Goal: Task Accomplishment & Management: Manage account settings

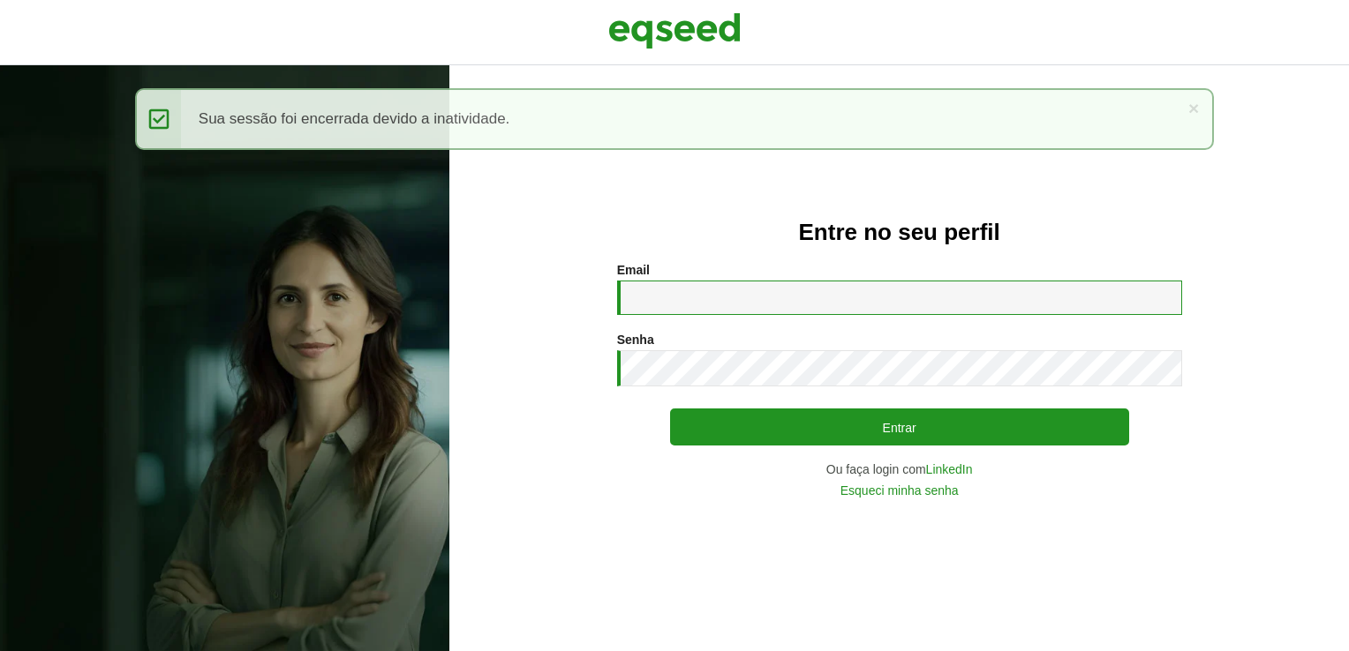
drag, startPoint x: 837, startPoint y: 307, endPoint x: 807, endPoint y: 327, distance: 35.7
click at [825, 311] on input "Email *" at bounding box center [899, 298] width 565 height 34
type input "**********"
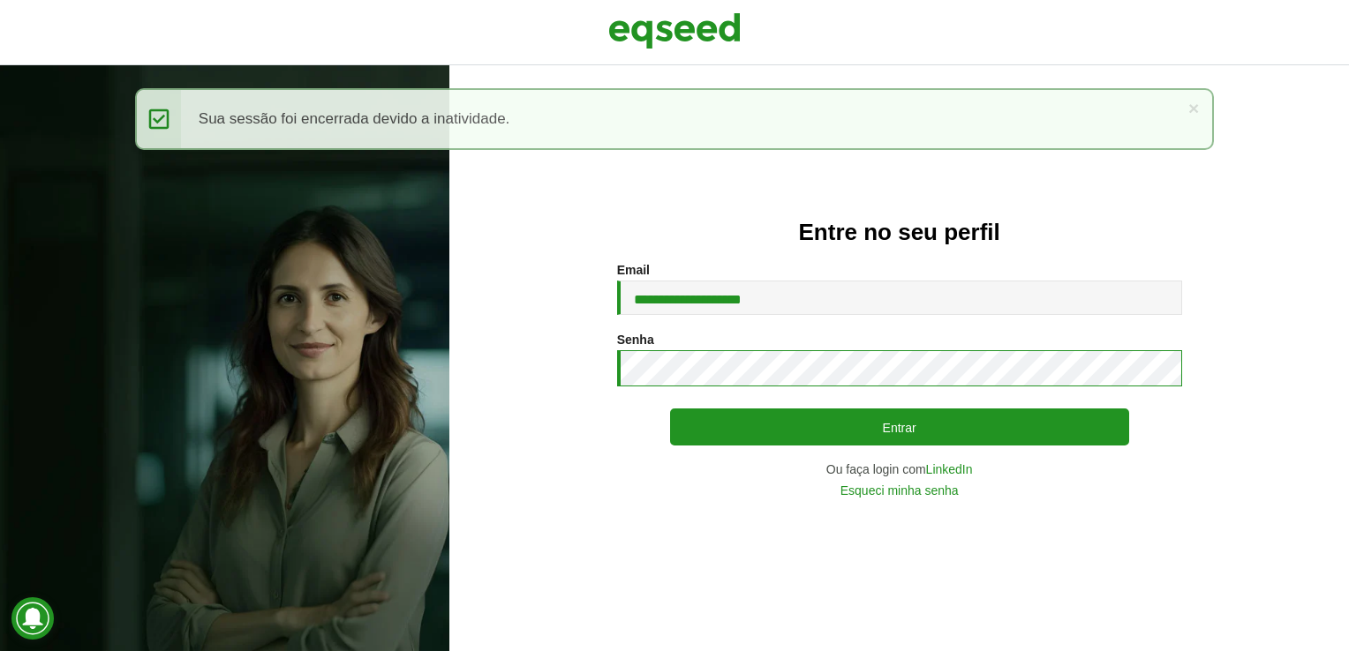
click at [670, 409] on button "Entrar" at bounding box center [899, 427] width 459 height 37
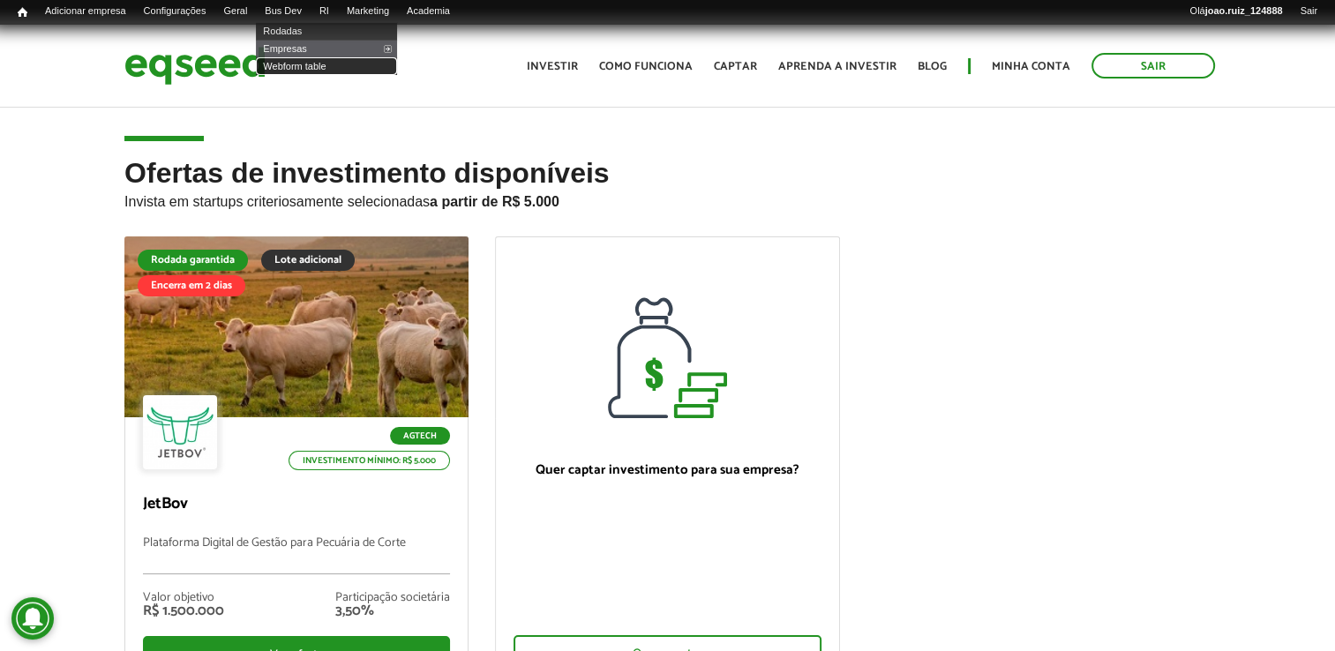
click at [321, 69] on link "Webform table" at bounding box center [326, 66] width 141 height 18
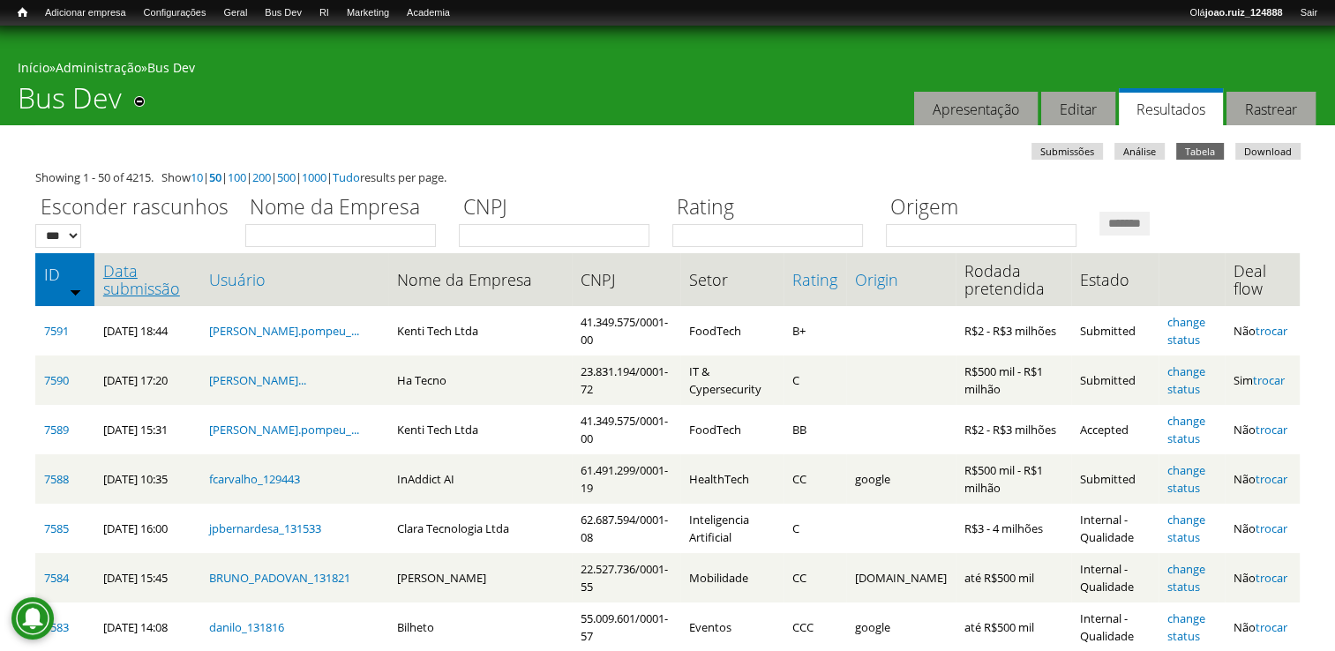
click at [123, 291] on link "Data submissão" at bounding box center [147, 279] width 88 height 35
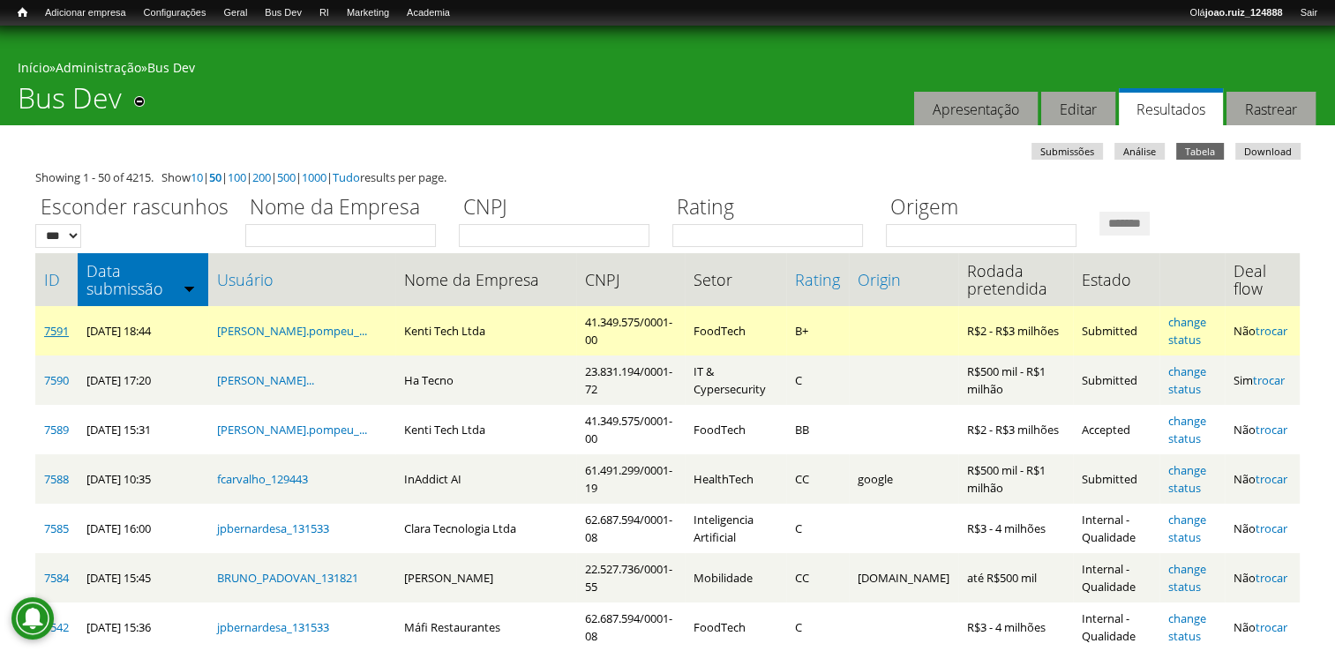
click at [57, 332] on link "7591" at bounding box center [56, 331] width 25 height 16
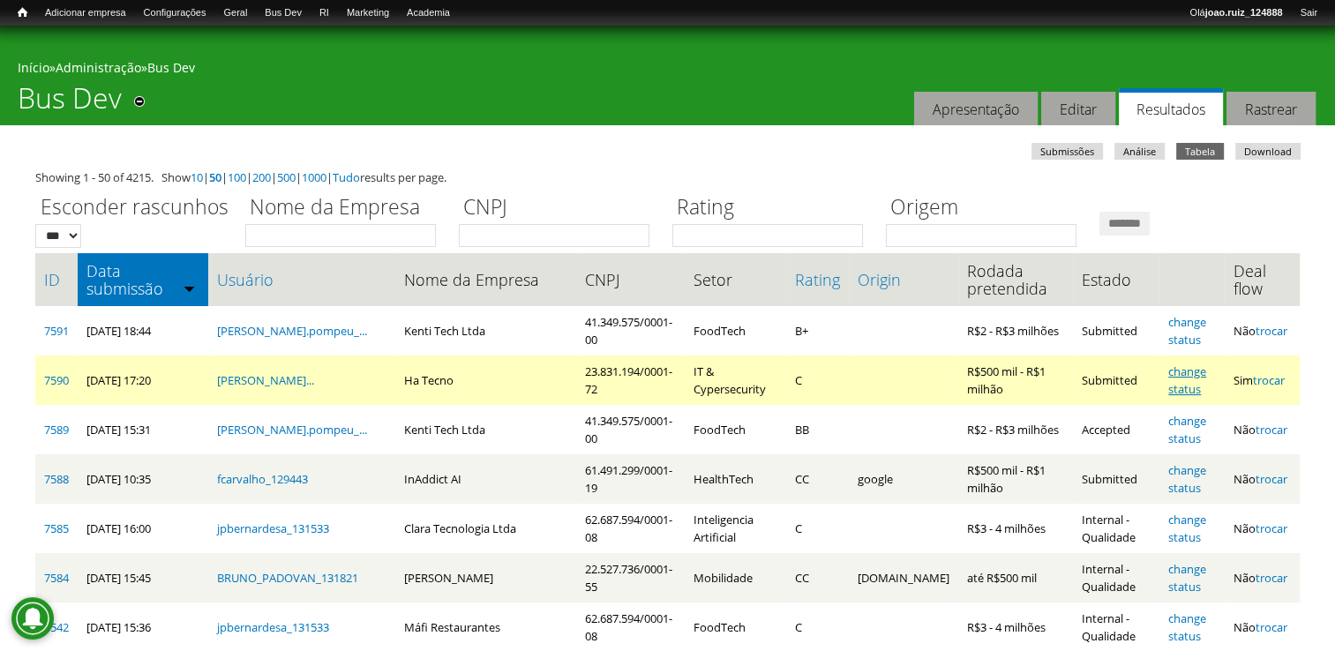
click at [1184, 367] on link "change status" at bounding box center [1188, 381] width 38 height 34
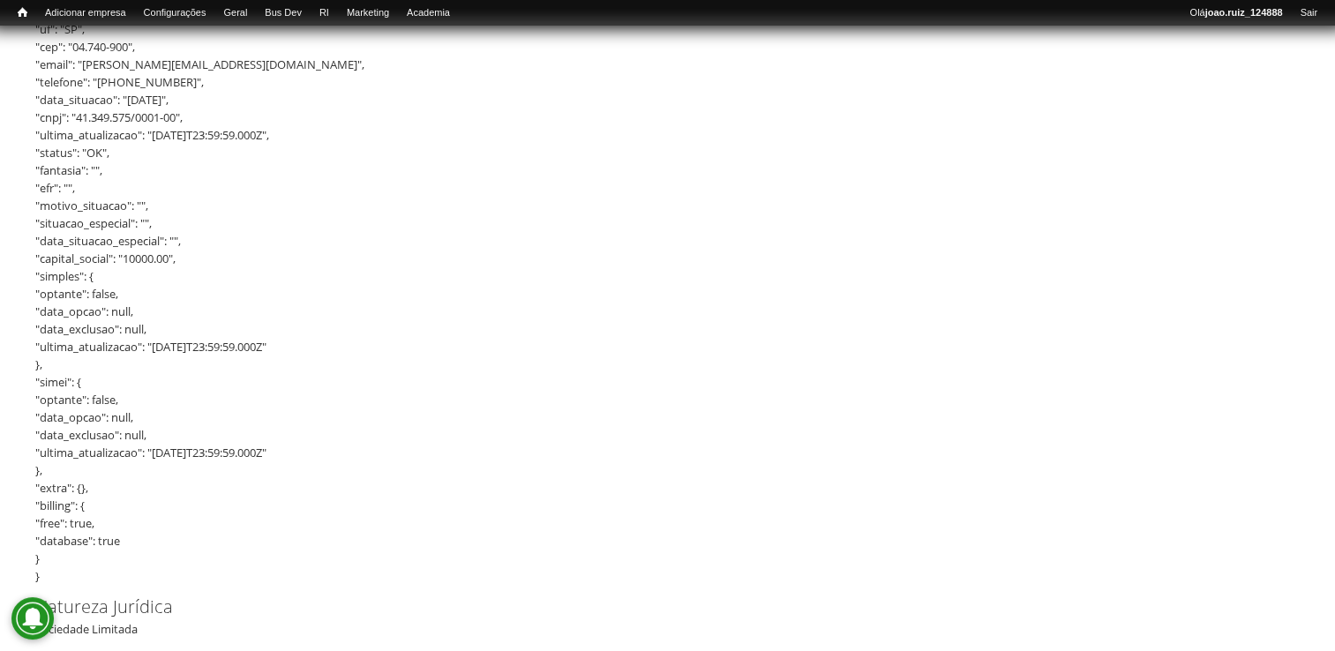
scroll to position [2030, 0]
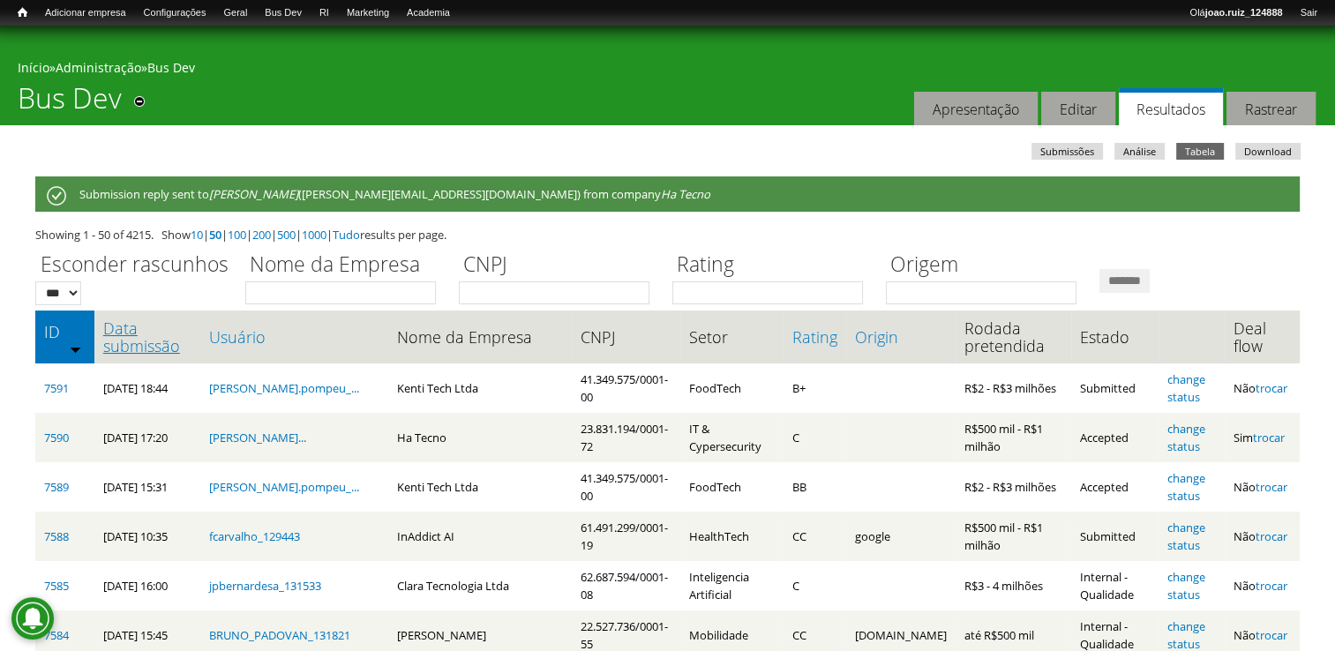
click at [134, 325] on link "Data submissão" at bounding box center [147, 336] width 88 height 35
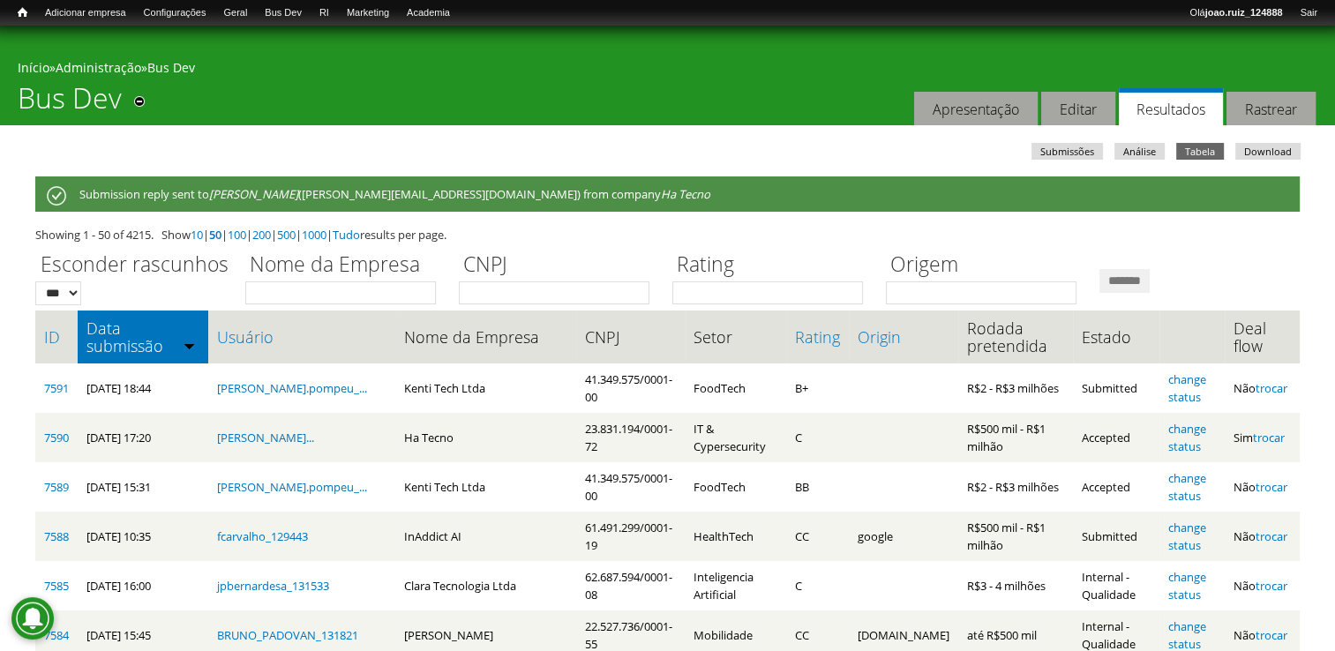
scroll to position [88, 0]
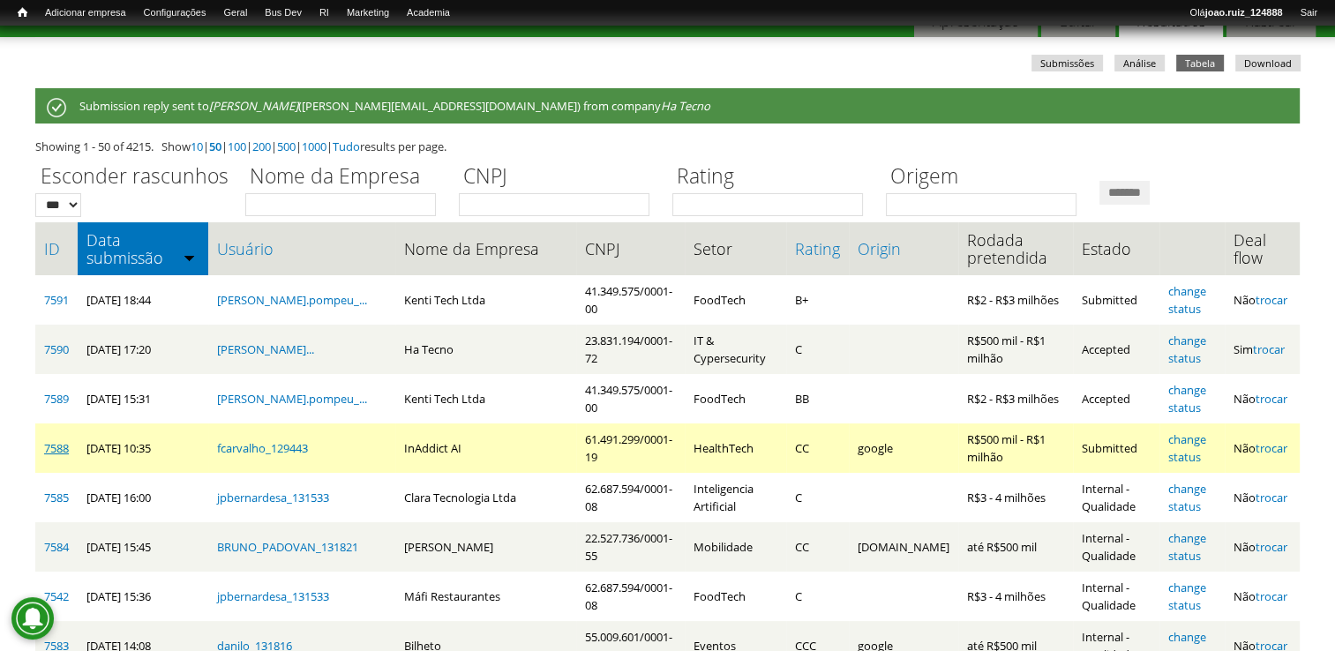
click at [62, 443] on link "7588" at bounding box center [56, 448] width 25 height 16
click at [49, 450] on link "7588" at bounding box center [56, 448] width 25 height 16
click at [64, 447] on link "7588" at bounding box center [56, 448] width 25 height 16
click at [1190, 439] on link "change status" at bounding box center [1188, 449] width 38 height 34
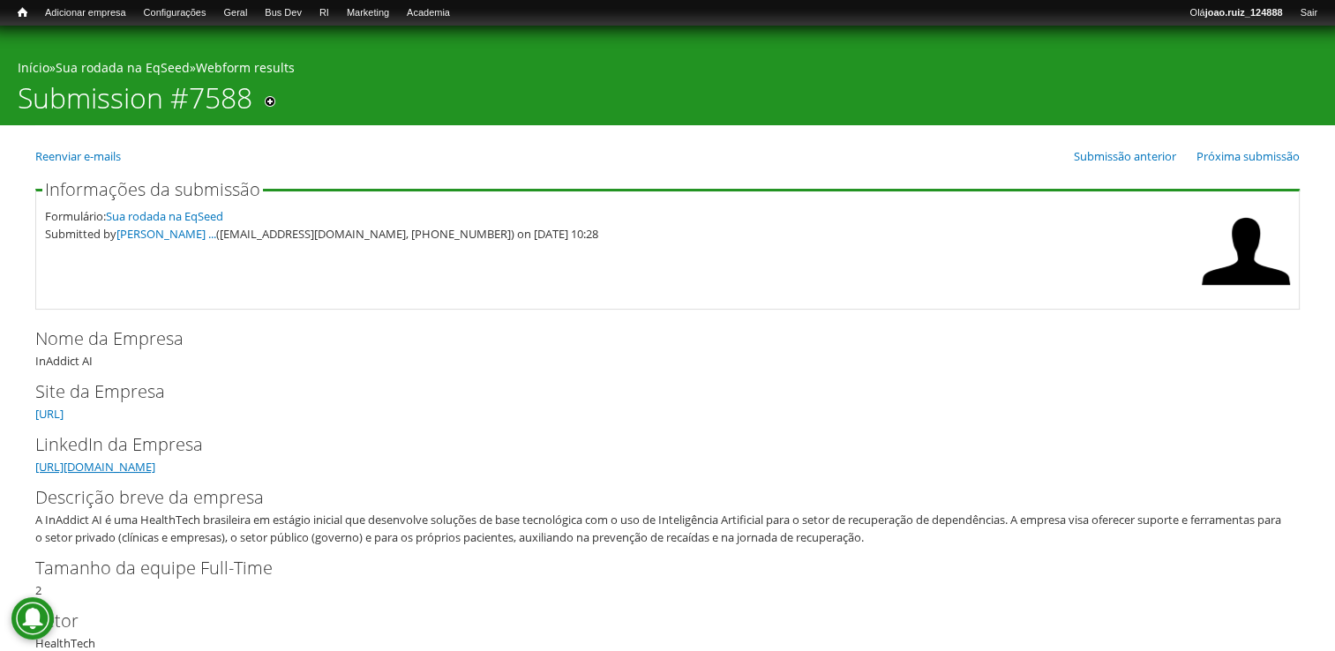
click at [155, 471] on link "[URL][DOMAIN_NAME]" at bounding box center [95, 467] width 120 height 16
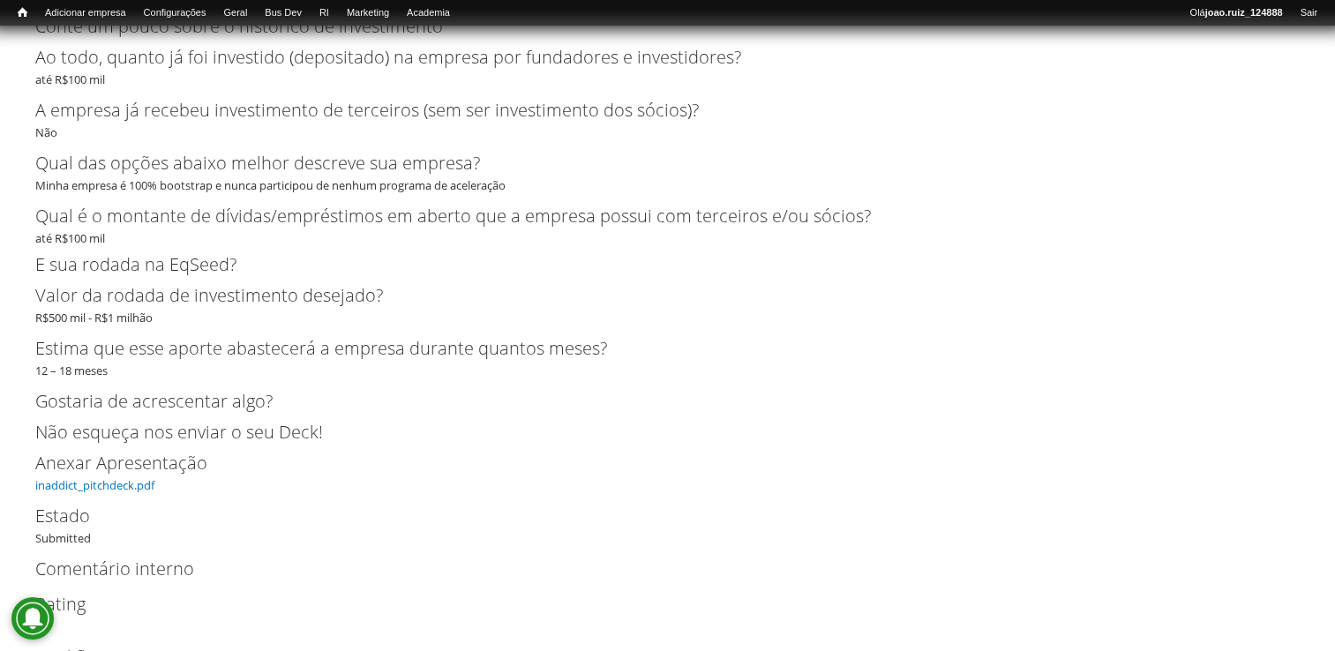
scroll to position [4054, 0]
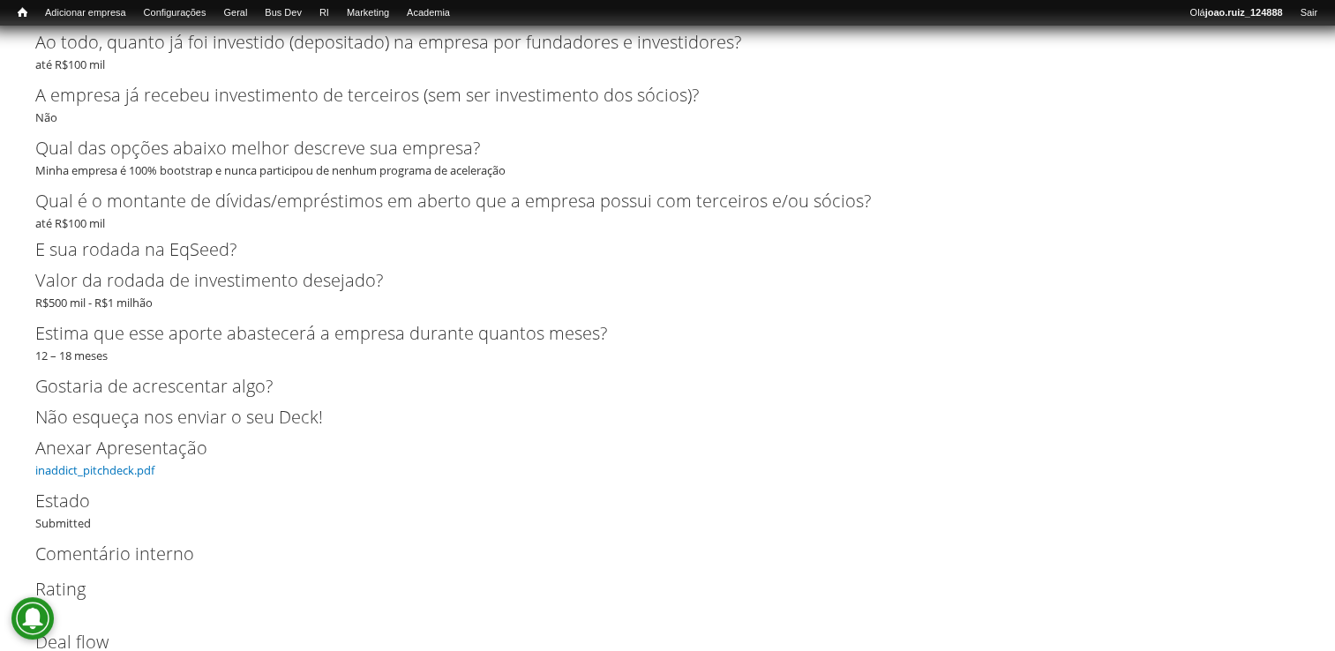
scroll to position [4054, 0]
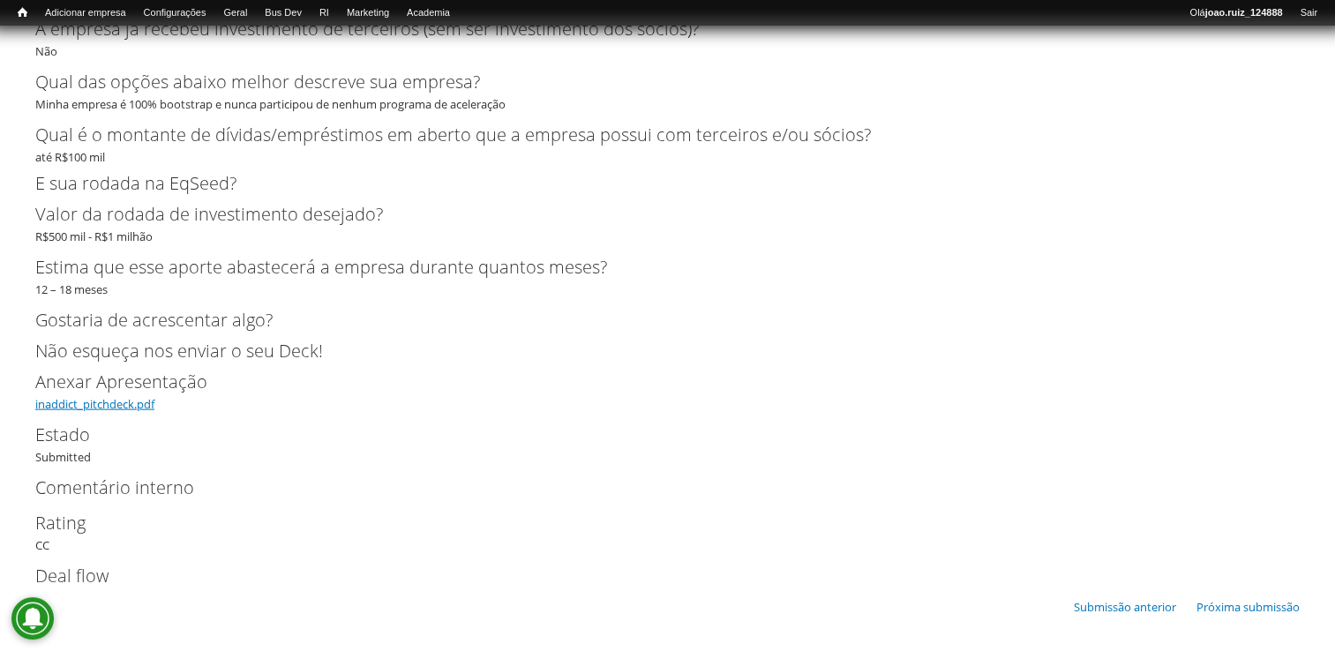
click at [88, 408] on link "inaddict_pitchdeck.pdf" at bounding box center [94, 404] width 119 height 16
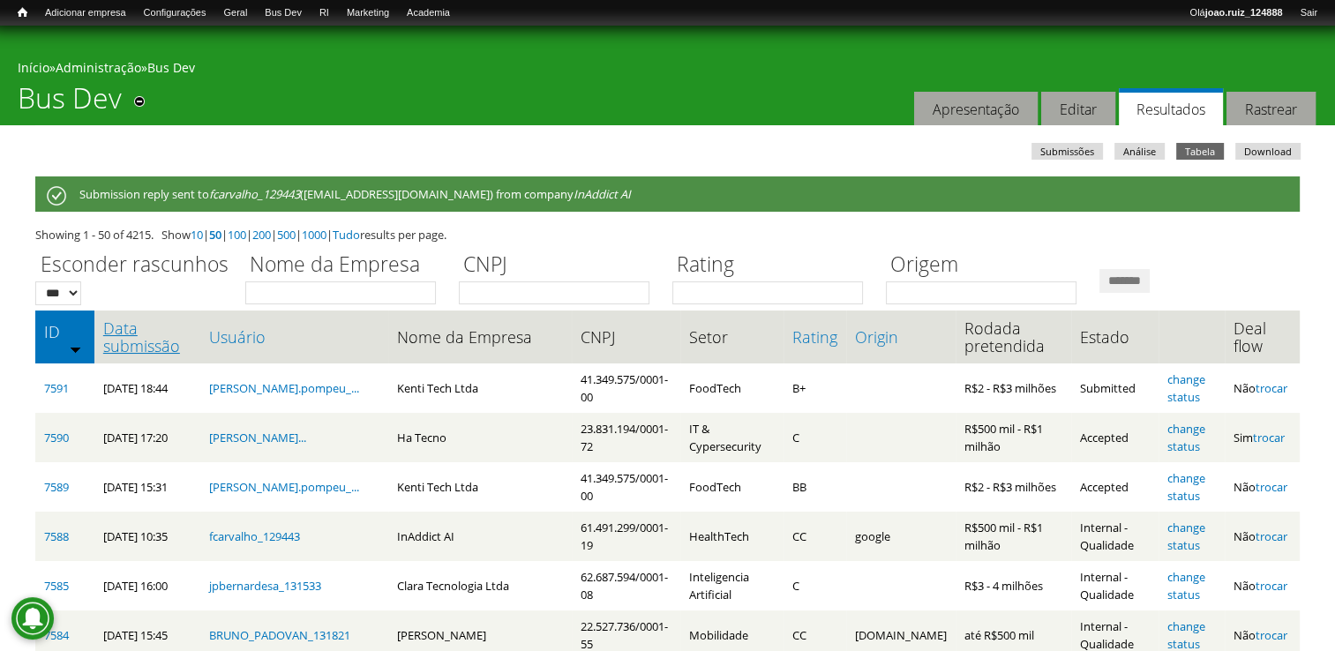
click at [109, 330] on link "Data submissão" at bounding box center [147, 336] width 88 height 35
